Goal: Check status: Check status

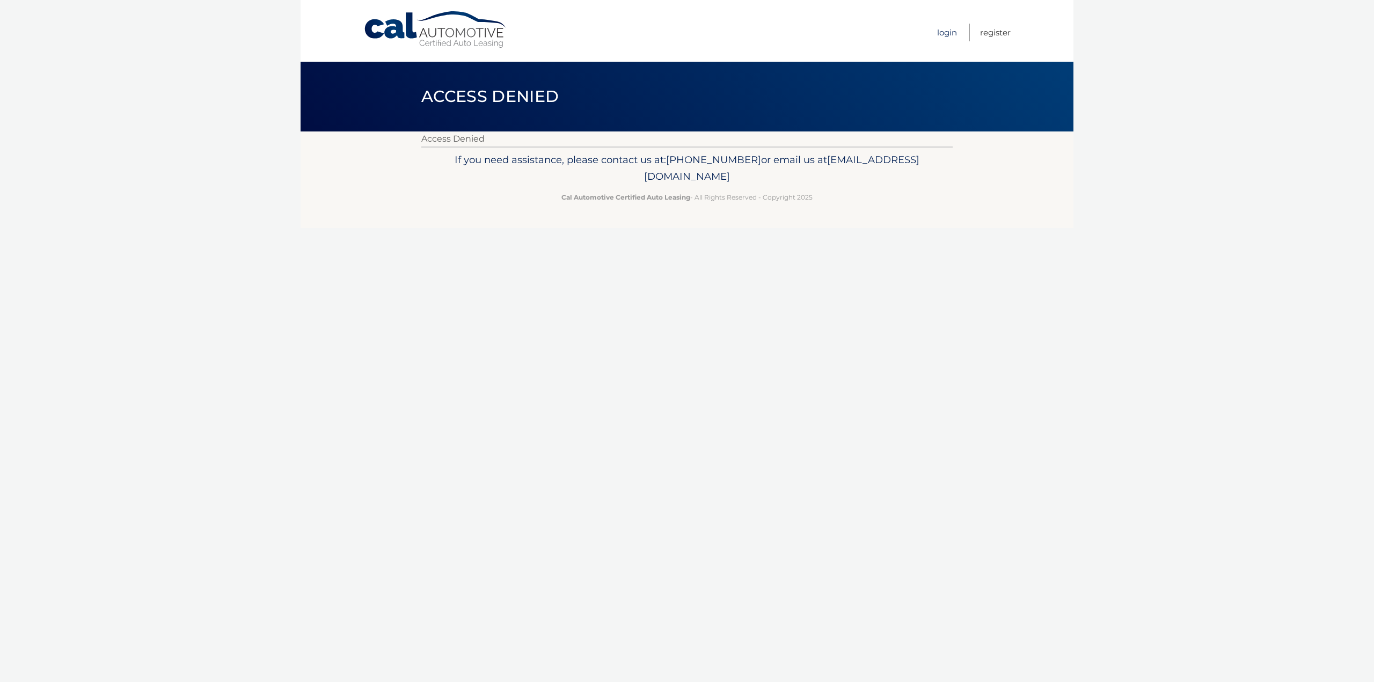
click at [946, 33] on link "Login" at bounding box center [947, 33] width 20 height 18
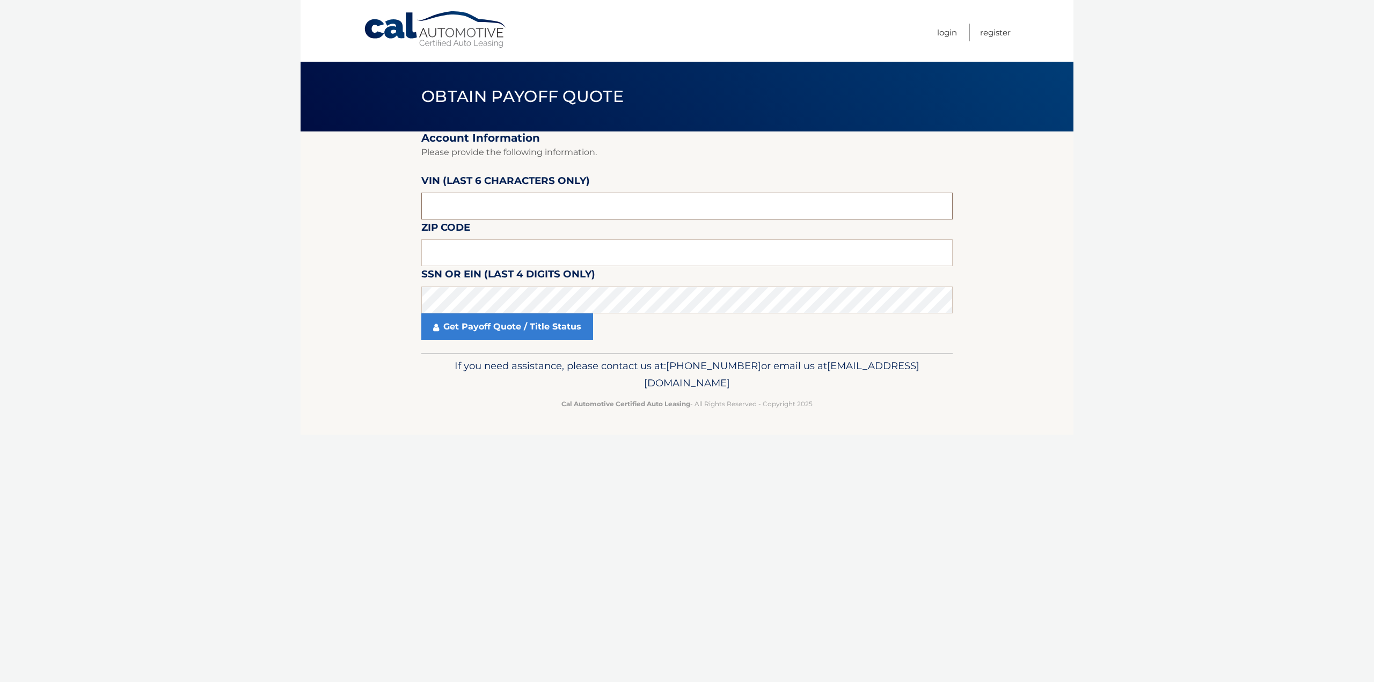
click at [491, 206] on input "text" at bounding box center [686, 206] width 531 height 27
type input "H*****"
type input "587692"
click at [465, 238] on label "Zip Code" at bounding box center [445, 230] width 49 height 20
click at [467, 264] on input "text" at bounding box center [686, 252] width 531 height 27
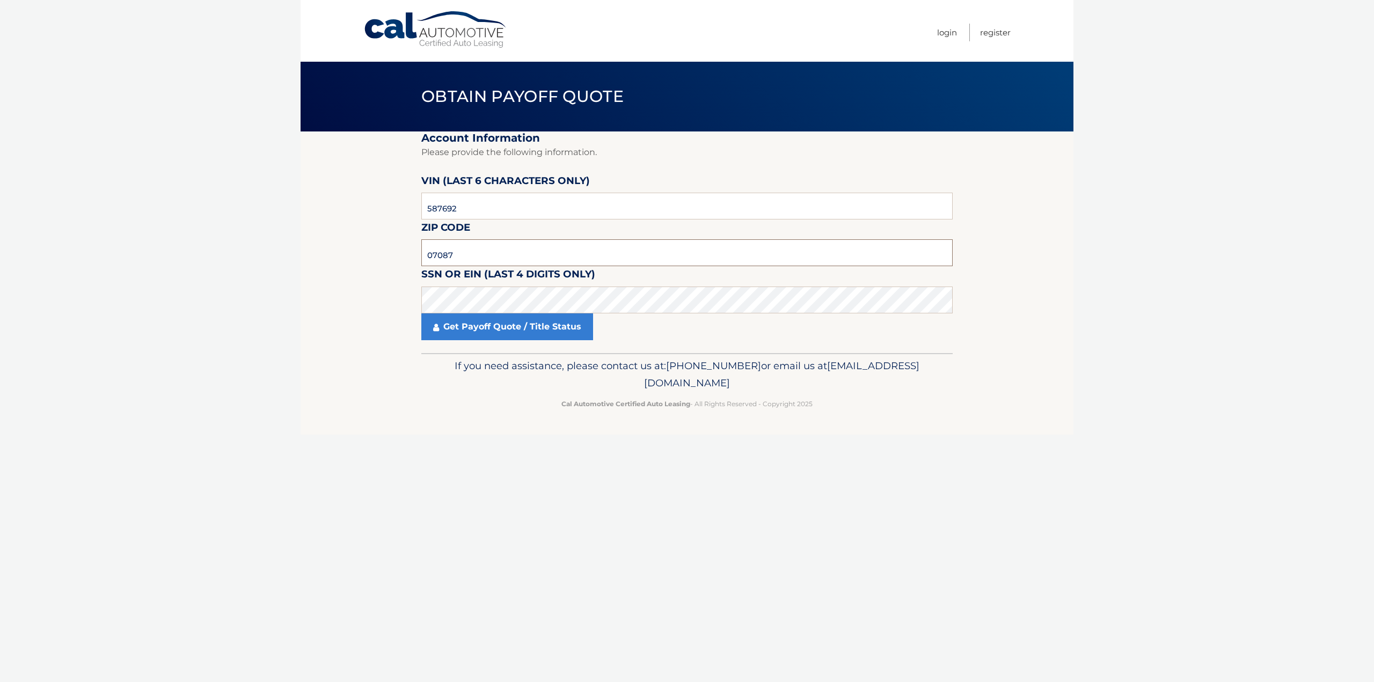
type input "07087"
click at [449, 286] on label "SSN or EIN (last 4 digits only)" at bounding box center [508, 276] width 174 height 20
click at [464, 321] on link "Get Payoff Quote / Title Status" at bounding box center [507, 326] width 172 height 27
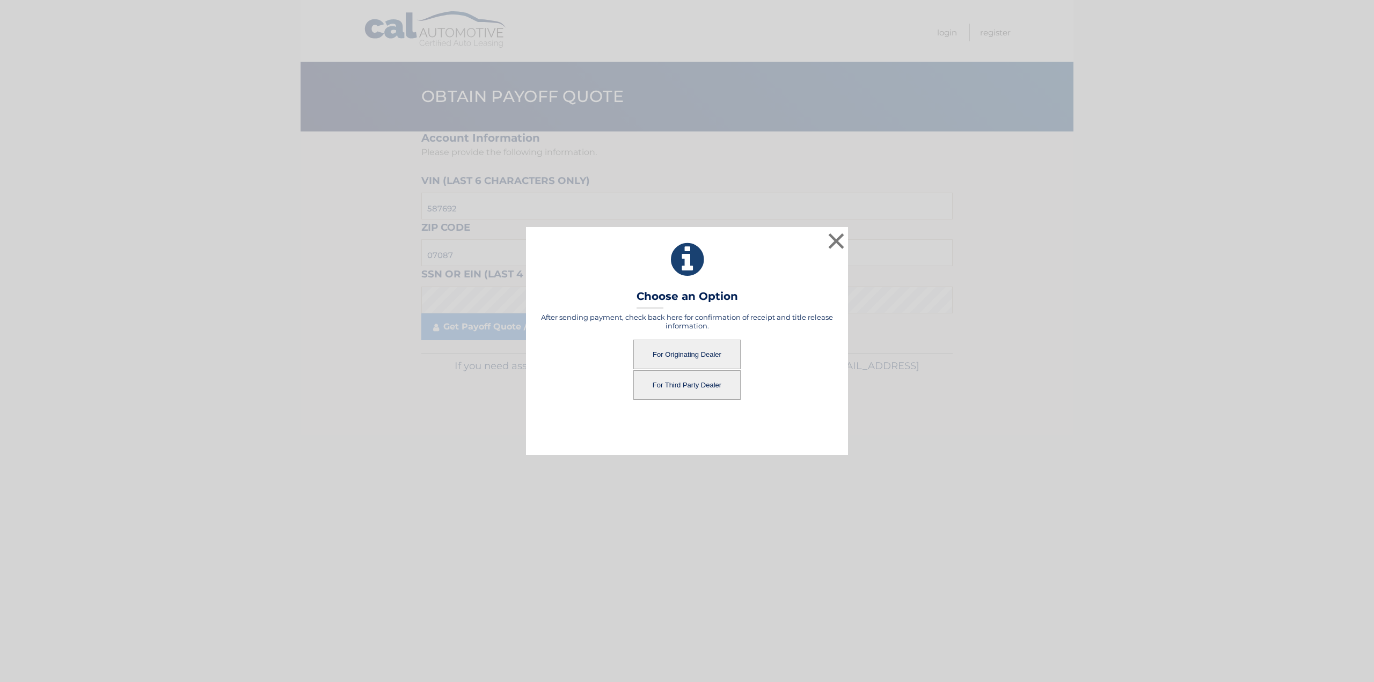
click at [694, 341] on button "For Originating Dealer" at bounding box center [686, 355] width 107 height 30
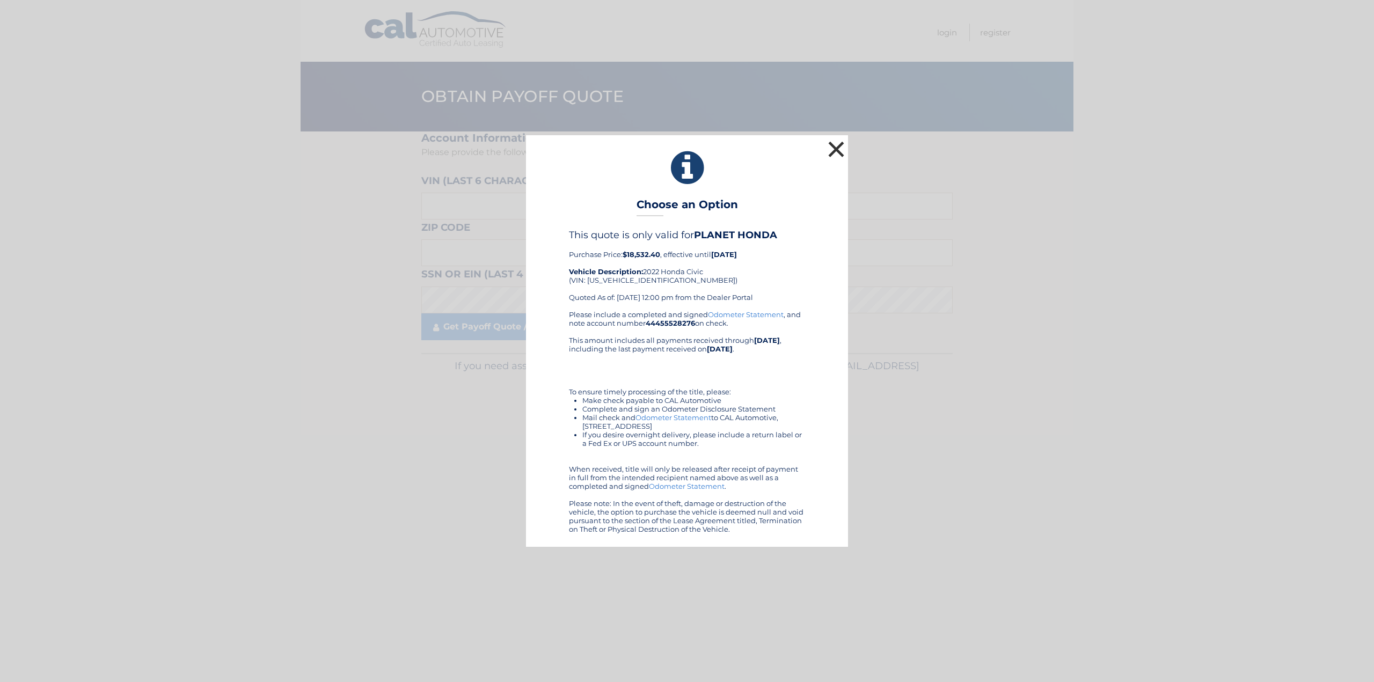
click at [828, 140] on button "×" at bounding box center [836, 148] width 21 height 21
